Goal: Information Seeking & Learning: Learn about a topic

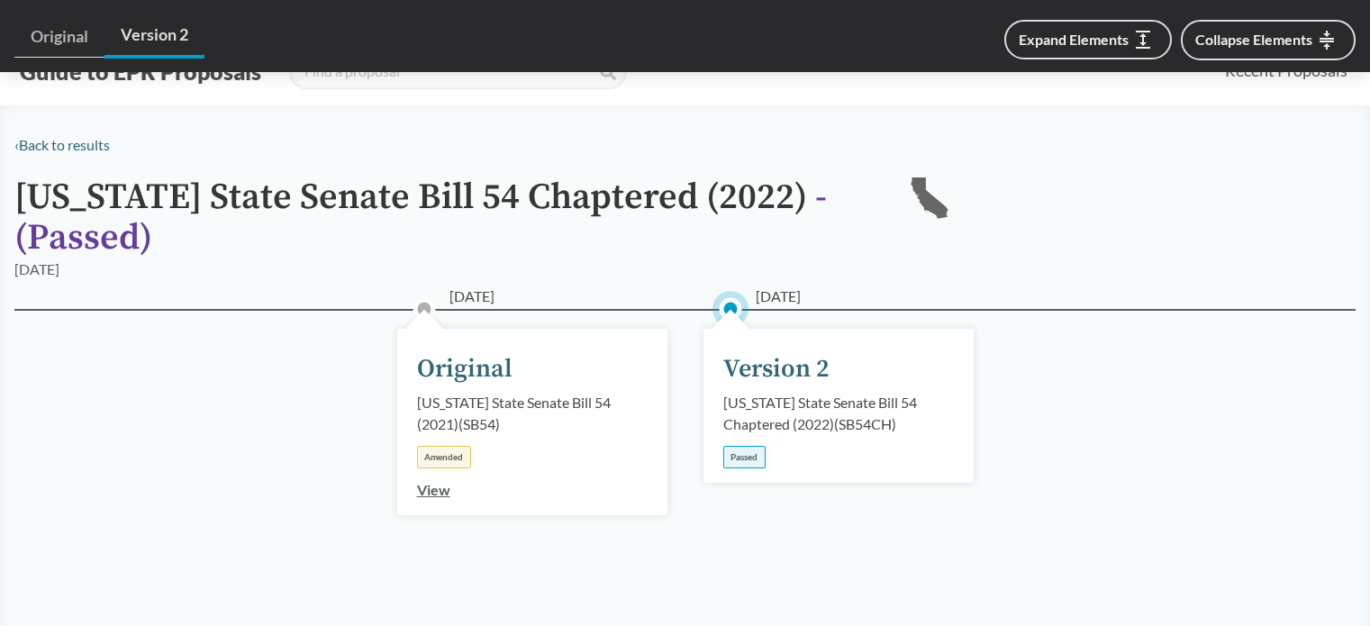
scroll to position [1233, 0]
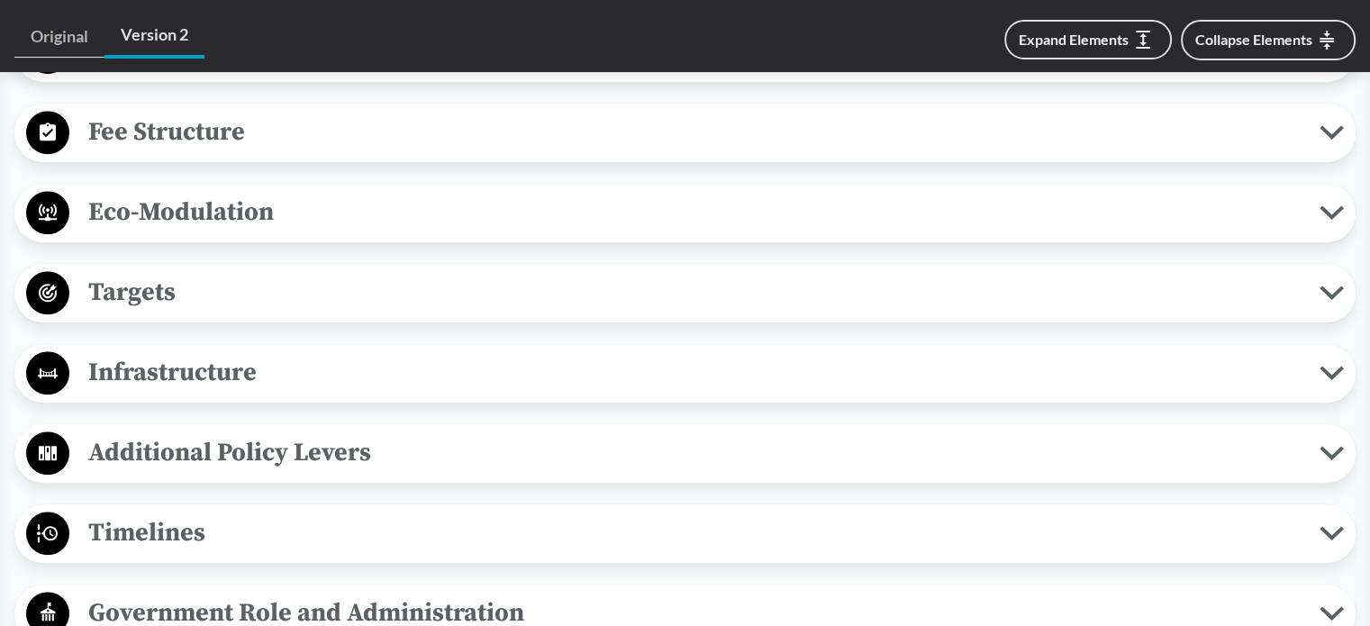
click at [187, 126] on span "Fee Structure" at bounding box center [694, 132] width 1251 height 41
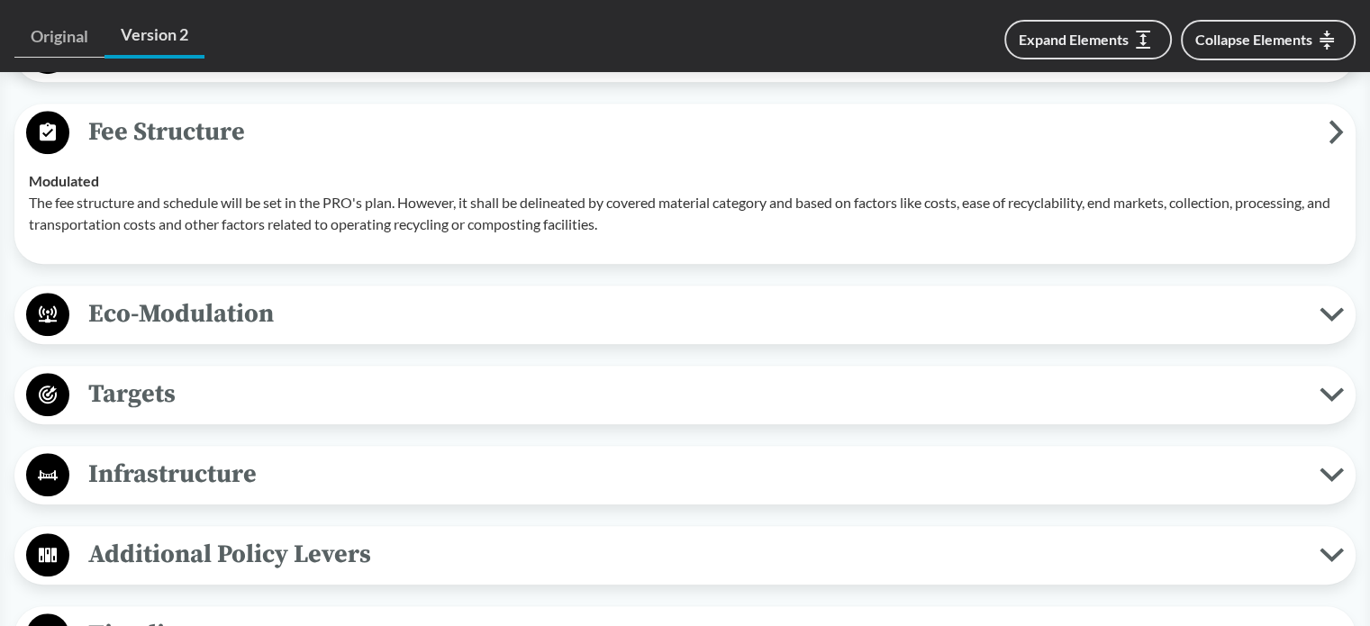
click at [216, 309] on span "Eco-Modulation" at bounding box center [694, 314] width 1251 height 41
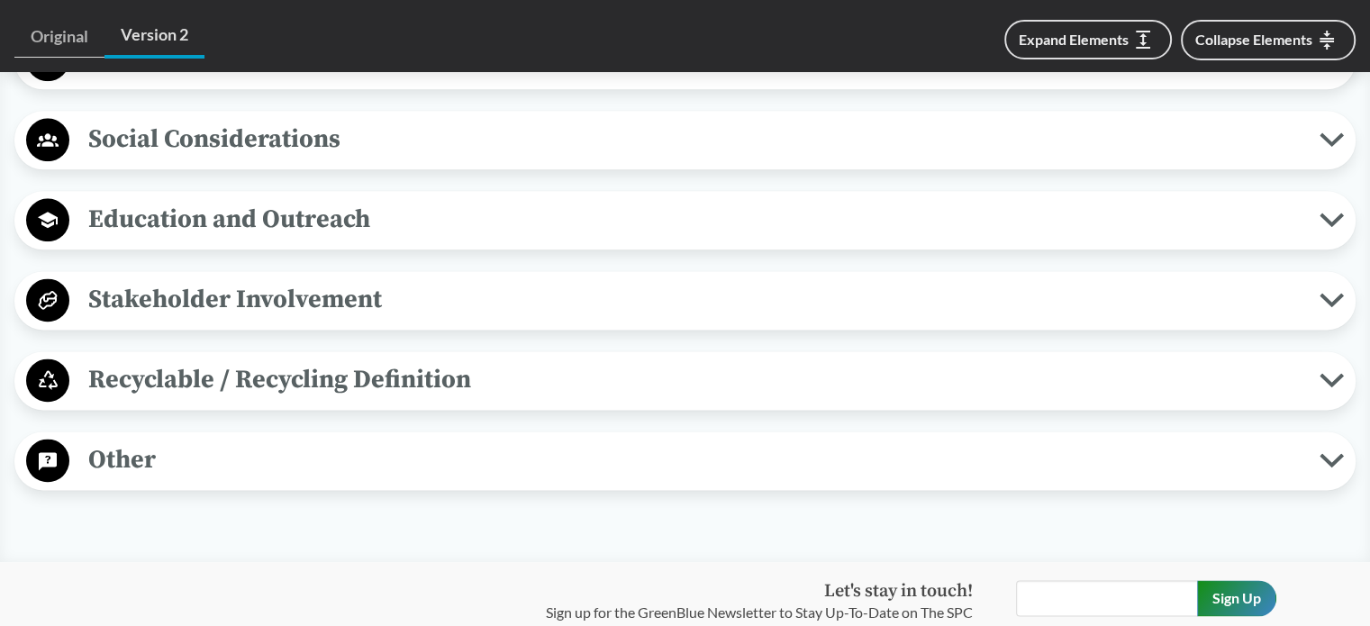
scroll to position [2314, 0]
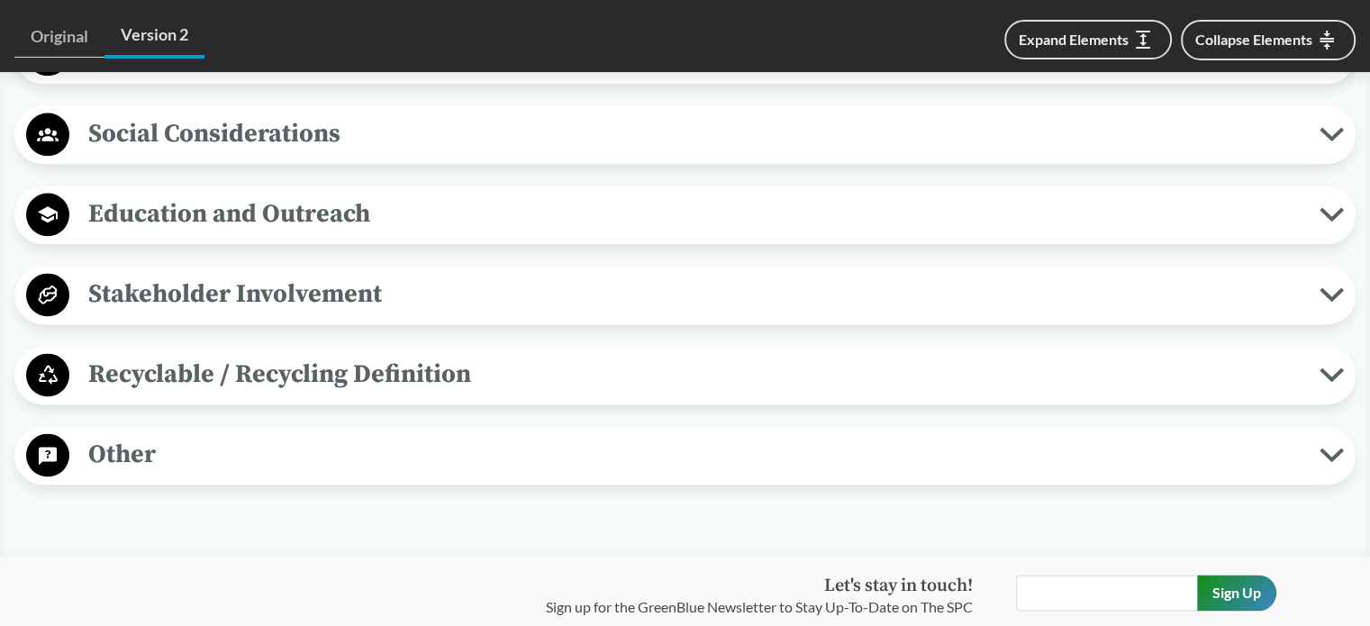
click at [316, 368] on span "Recyclable / Recycling Definition" at bounding box center [694, 374] width 1251 height 41
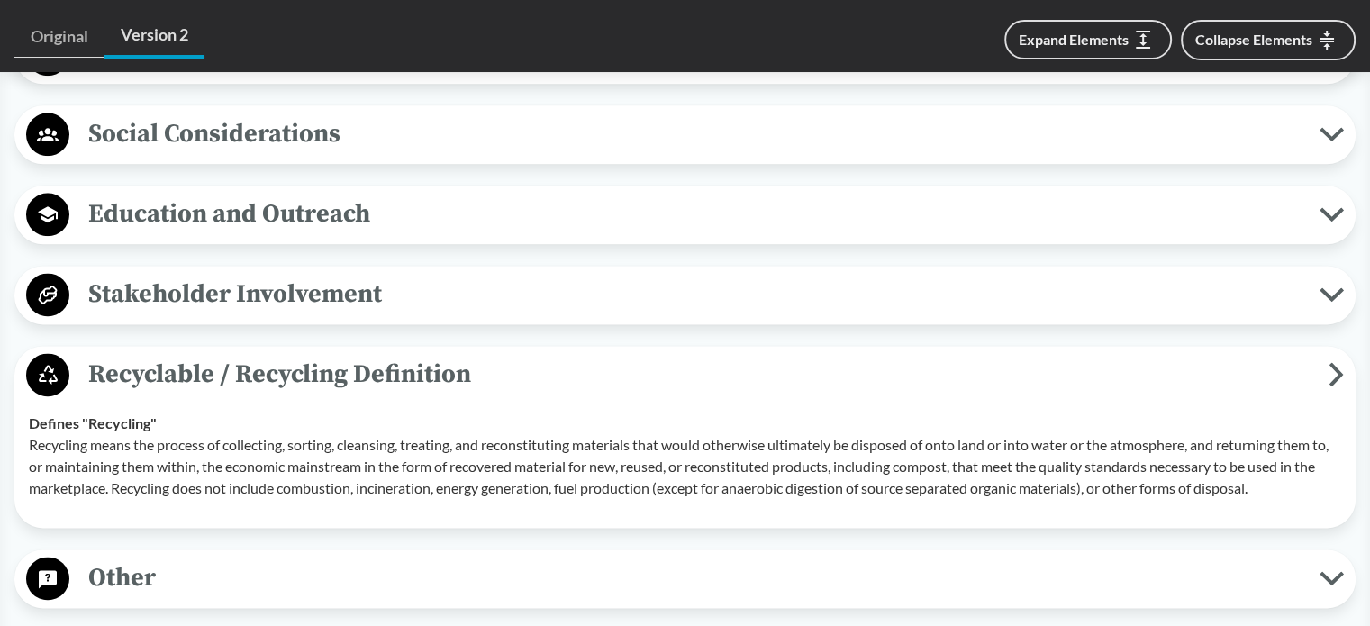
click at [288, 296] on span "Stakeholder Involvement" at bounding box center [694, 294] width 1251 height 41
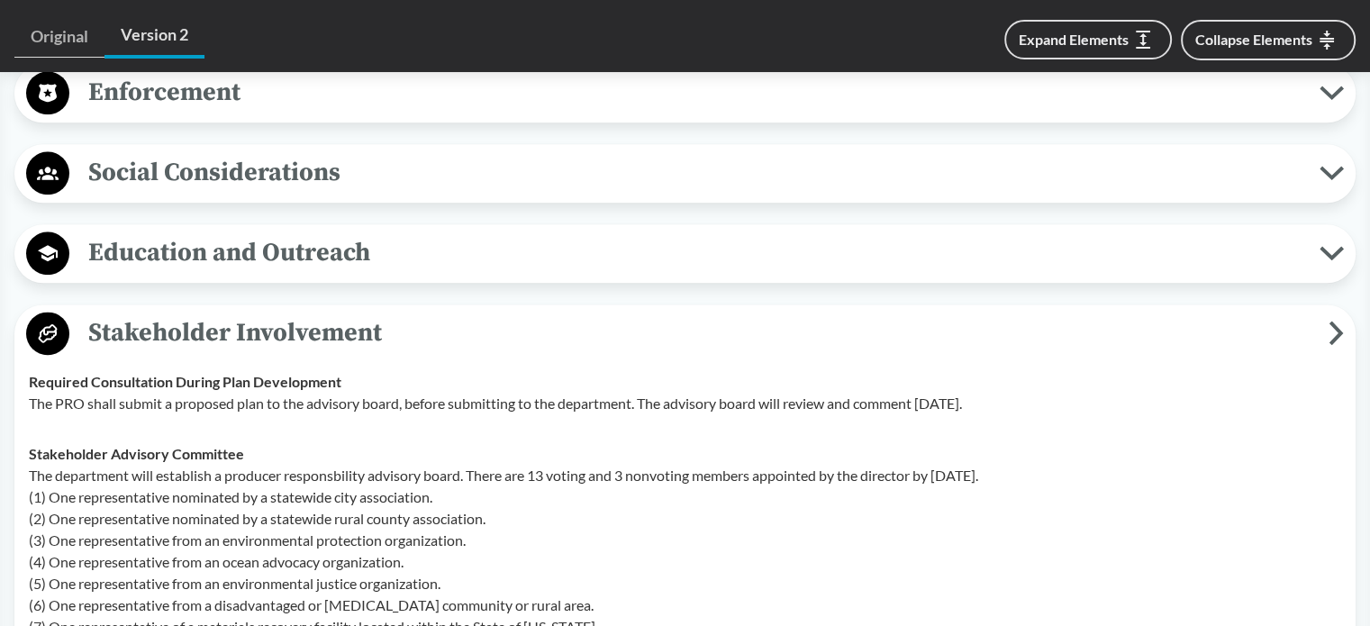
scroll to position [2224, 0]
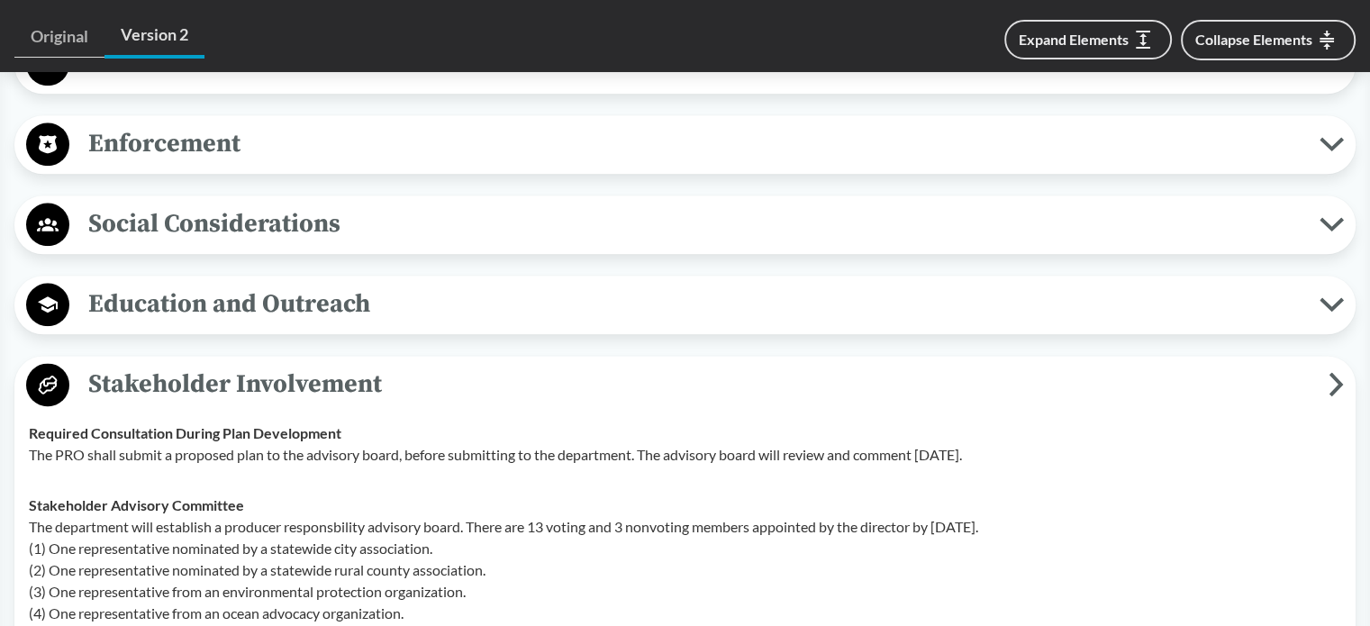
click at [296, 297] on span "Education and Outreach" at bounding box center [694, 304] width 1251 height 41
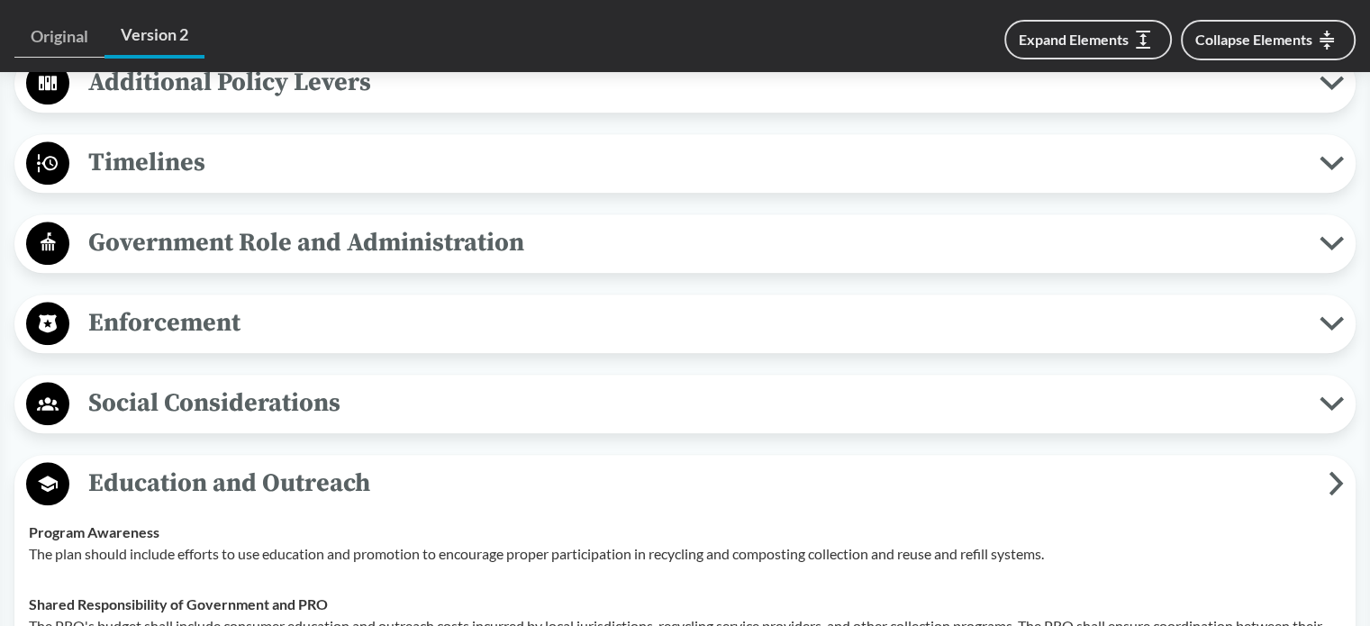
scroll to position [2044, 0]
click at [276, 390] on span "Social Considerations" at bounding box center [694, 404] width 1251 height 41
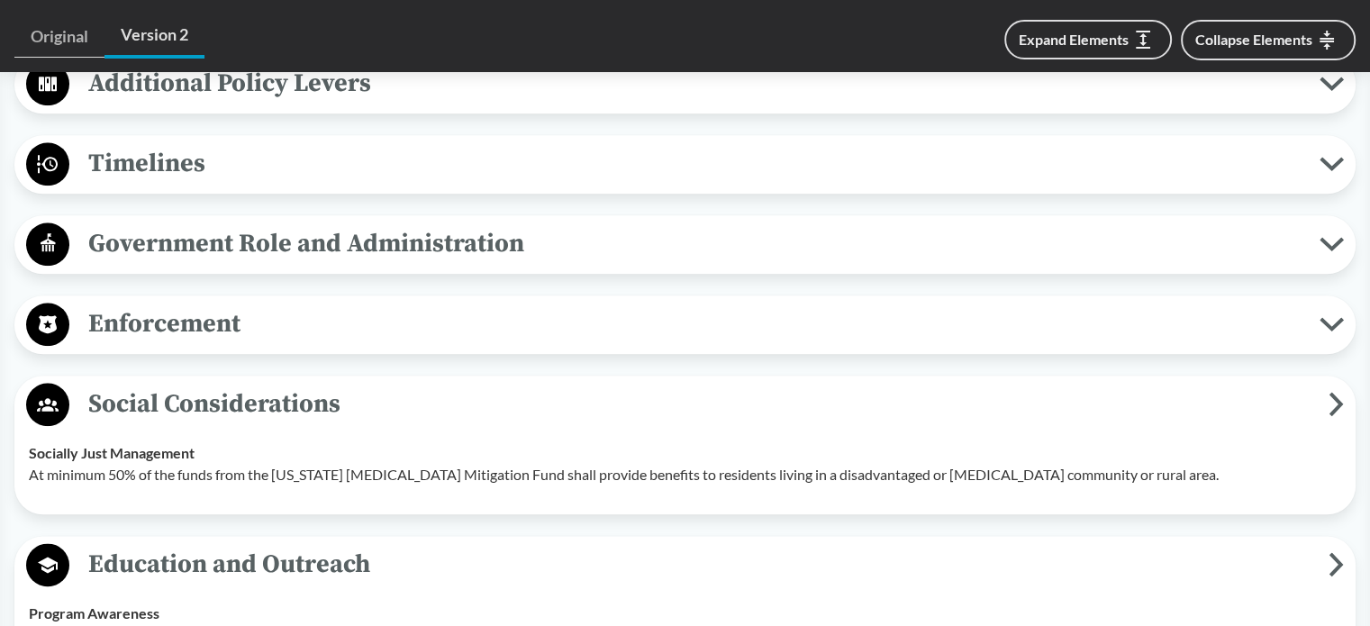
click at [194, 315] on span "Enforcement" at bounding box center [694, 324] width 1251 height 41
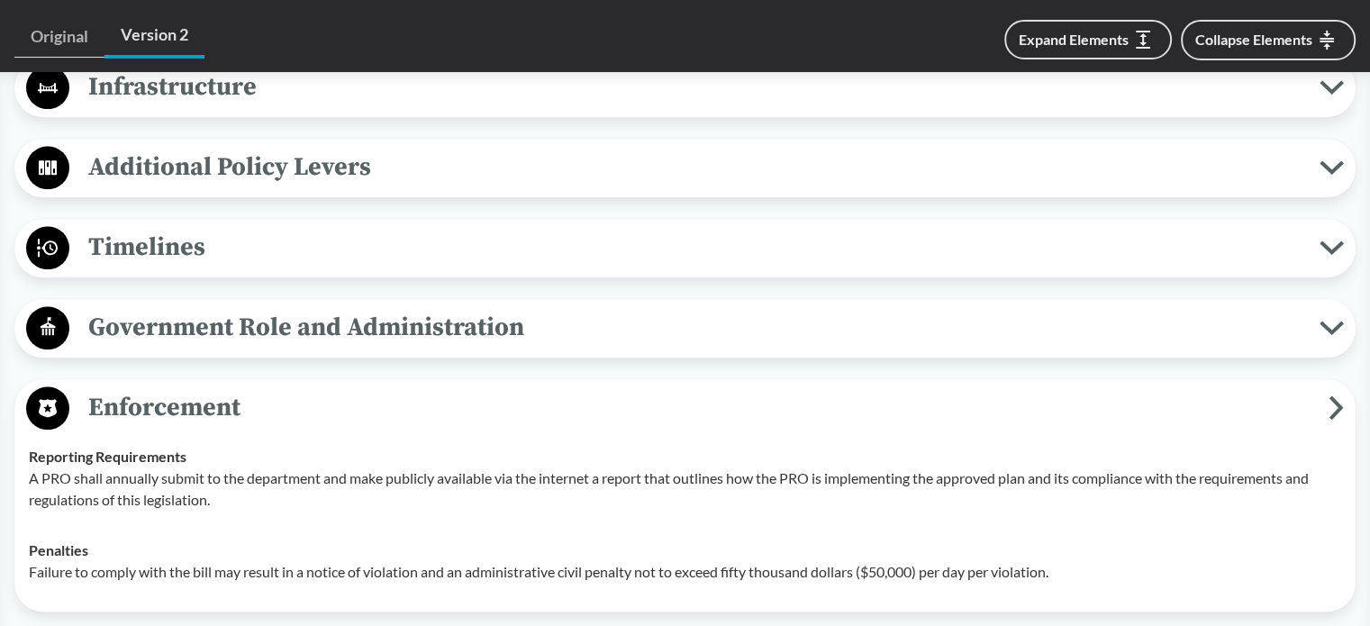
scroll to position [1953, 0]
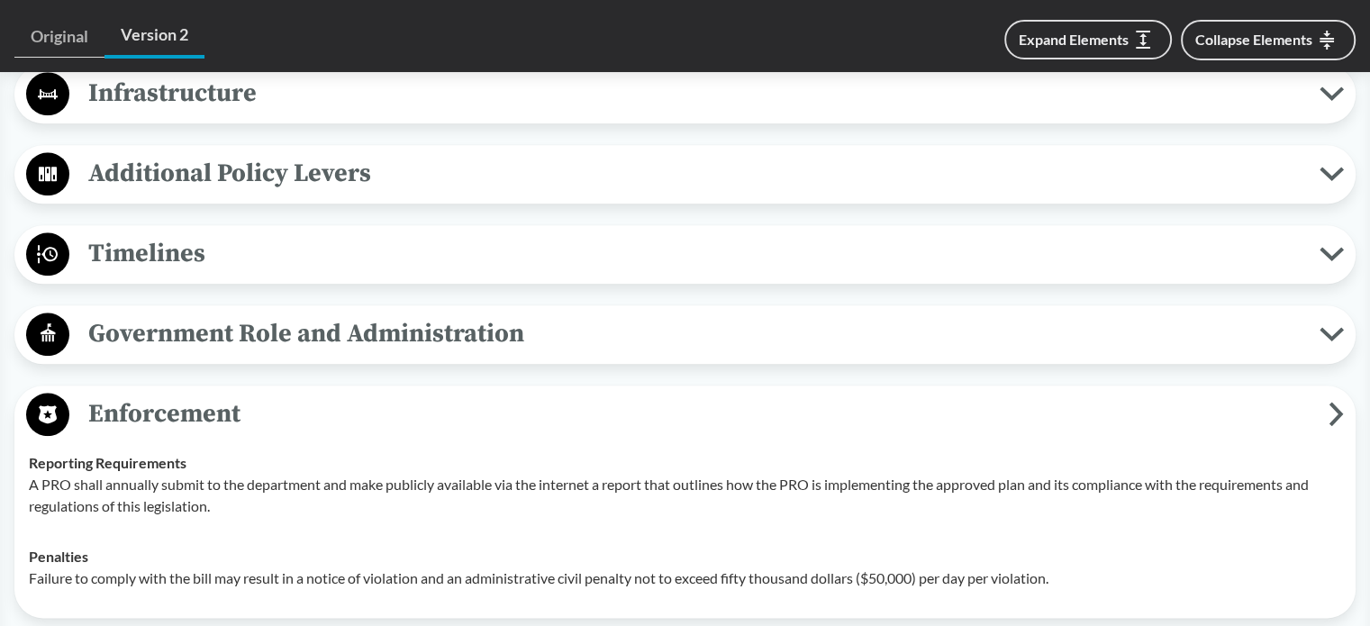
click at [205, 315] on span "Government Role and Administration" at bounding box center [694, 334] width 1251 height 41
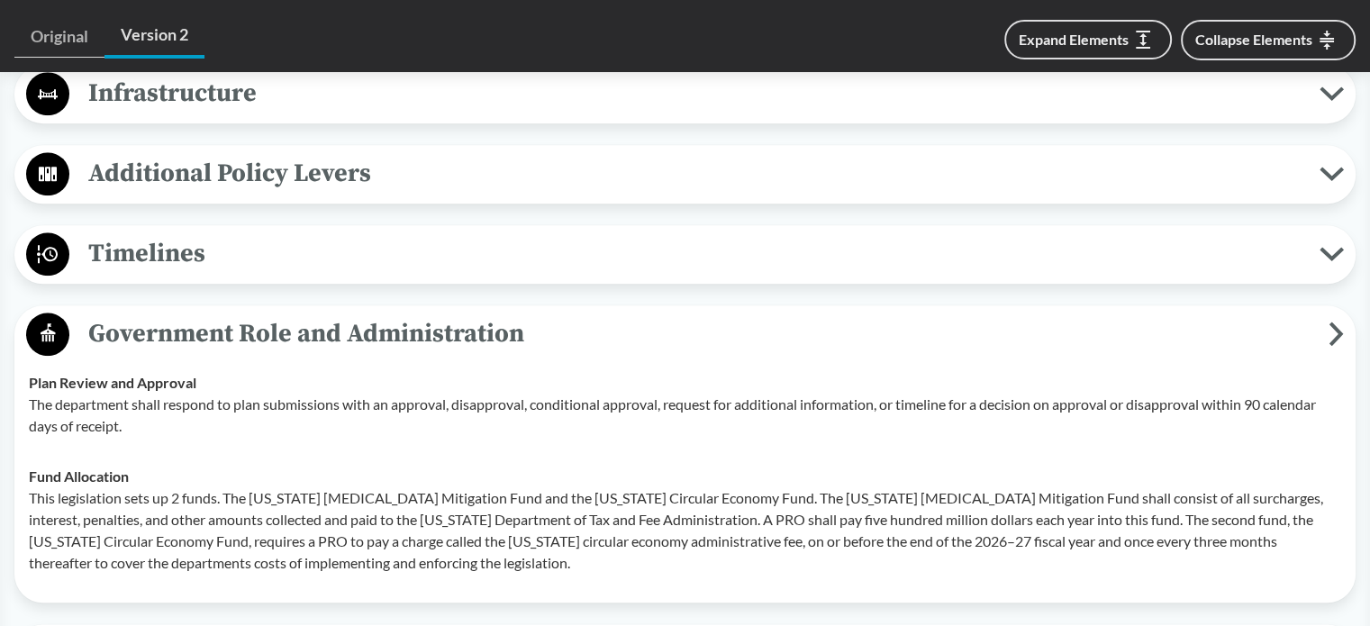
click at [184, 243] on span "Timelines" at bounding box center [694, 253] width 1251 height 41
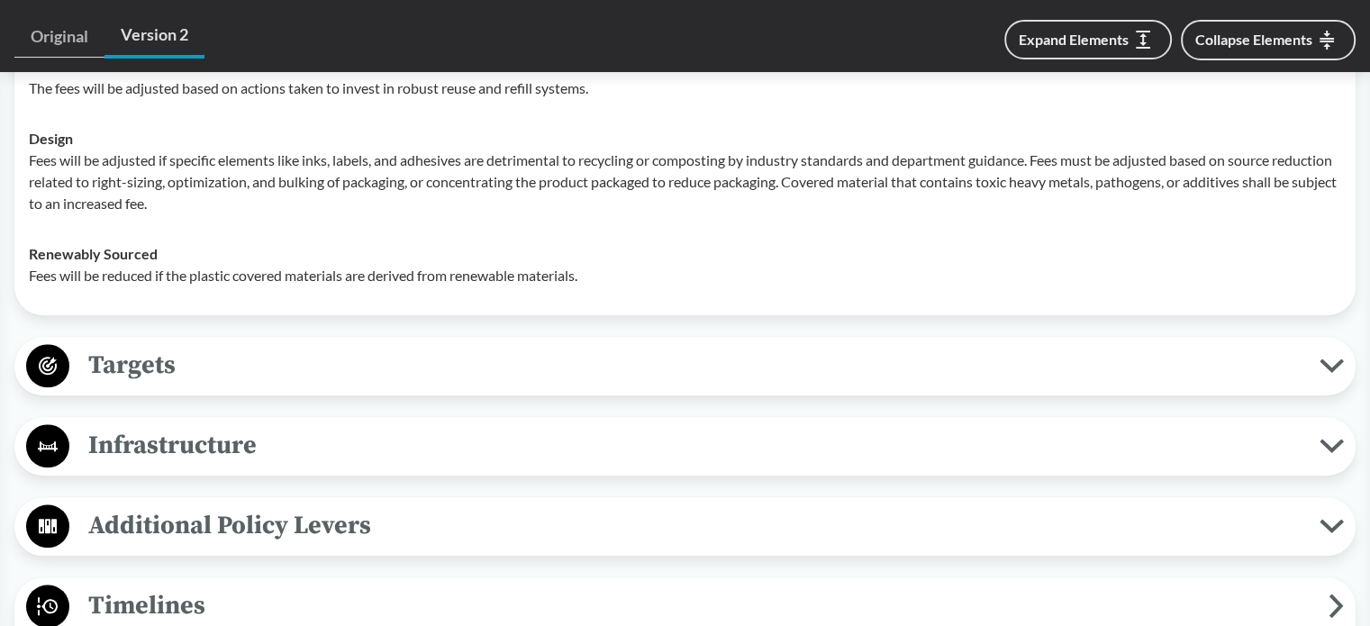
scroll to position [1593, 0]
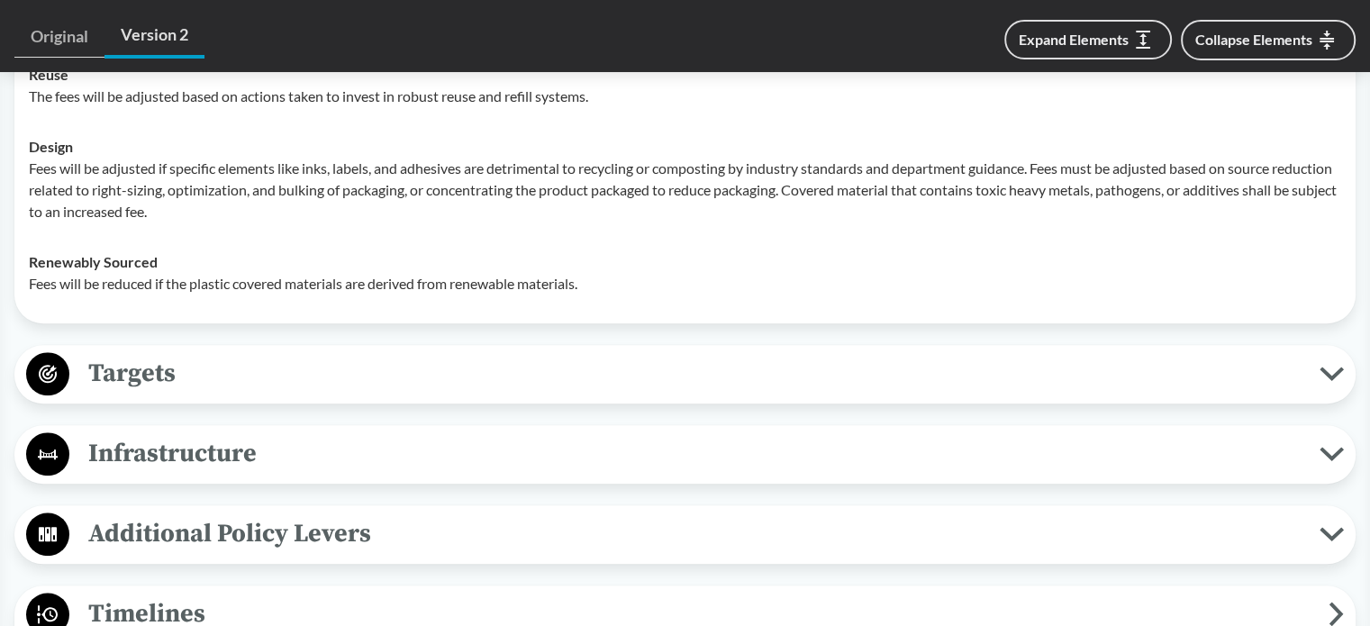
click at [396, 449] on span "Infrastructure" at bounding box center [694, 453] width 1251 height 41
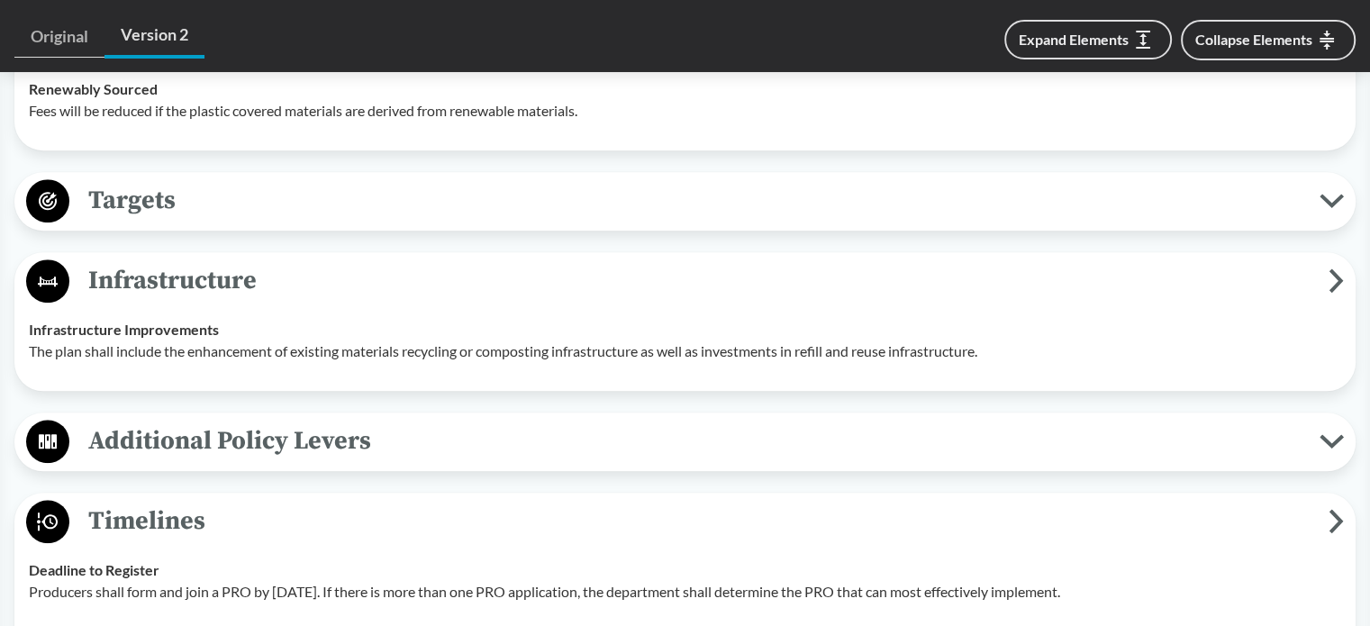
scroll to position [1773, 0]
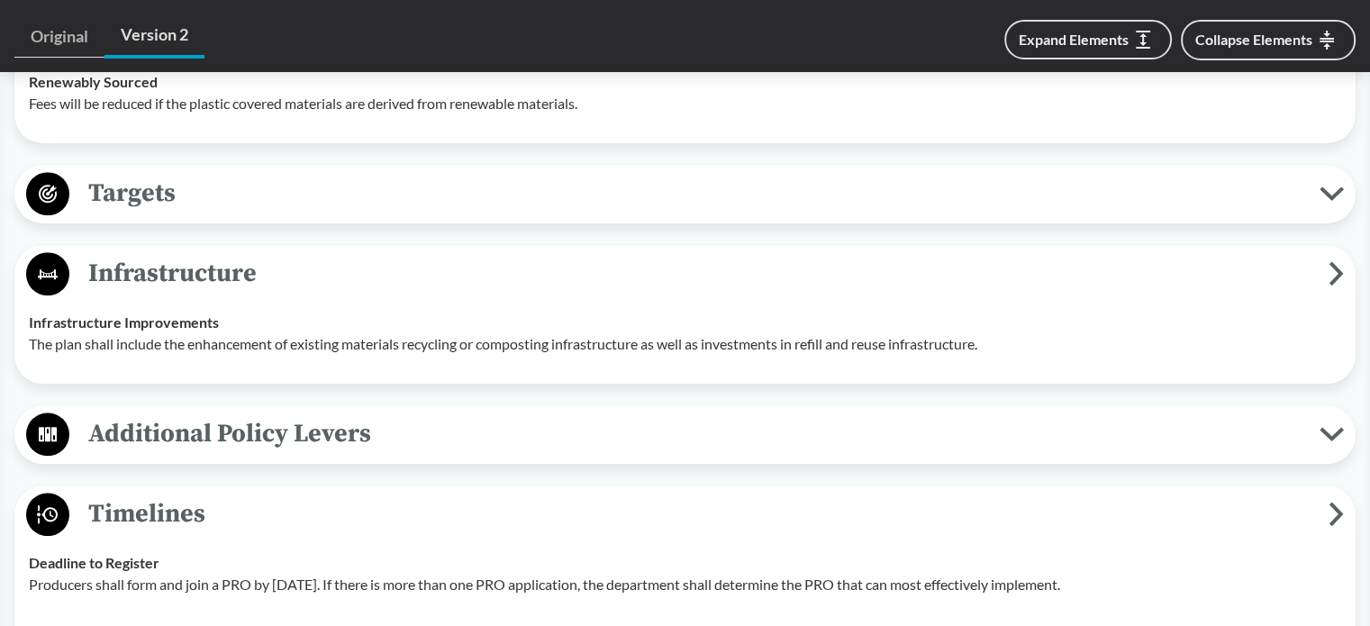
click at [305, 445] on span "Additional Policy Levers" at bounding box center [694, 434] width 1251 height 41
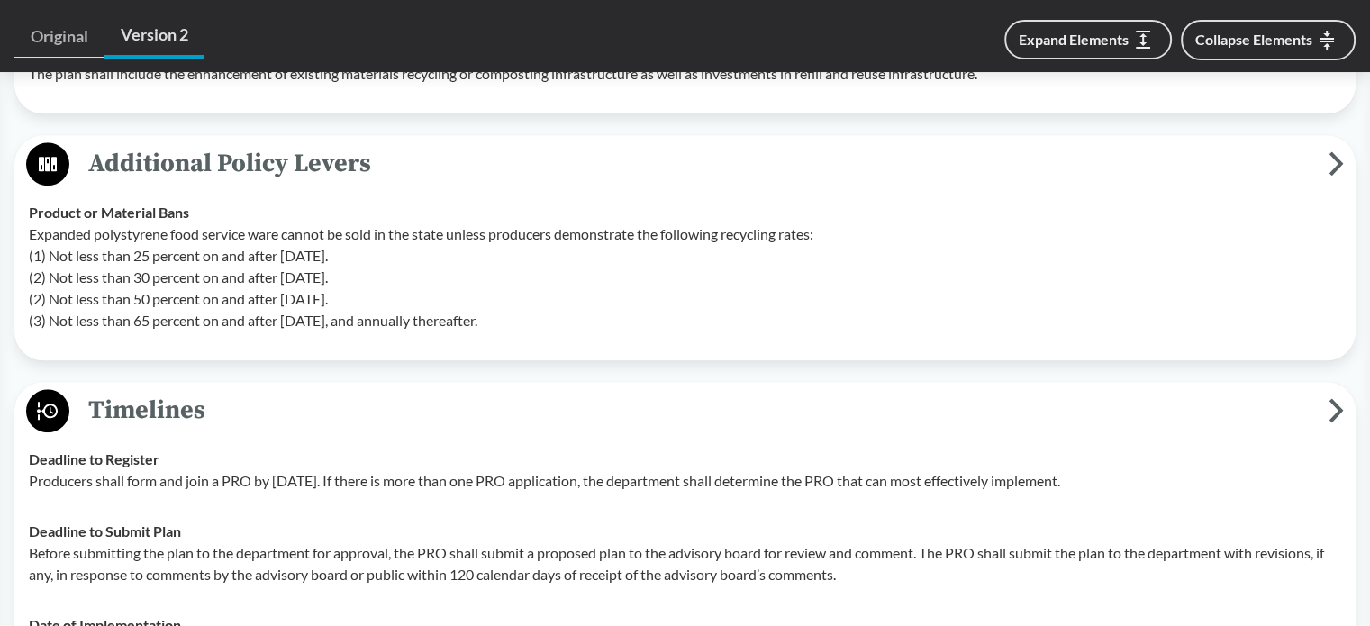
scroll to position [2044, 0]
